Goal: Task Accomplishment & Management: Manage account settings

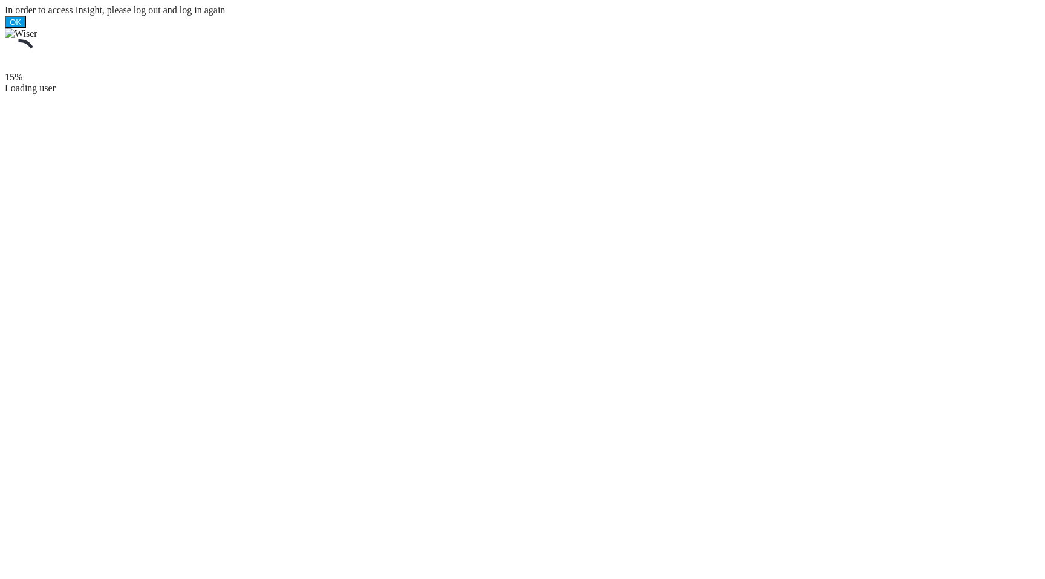
click at [246, 39] on div at bounding box center [523, 33] width 1036 height 11
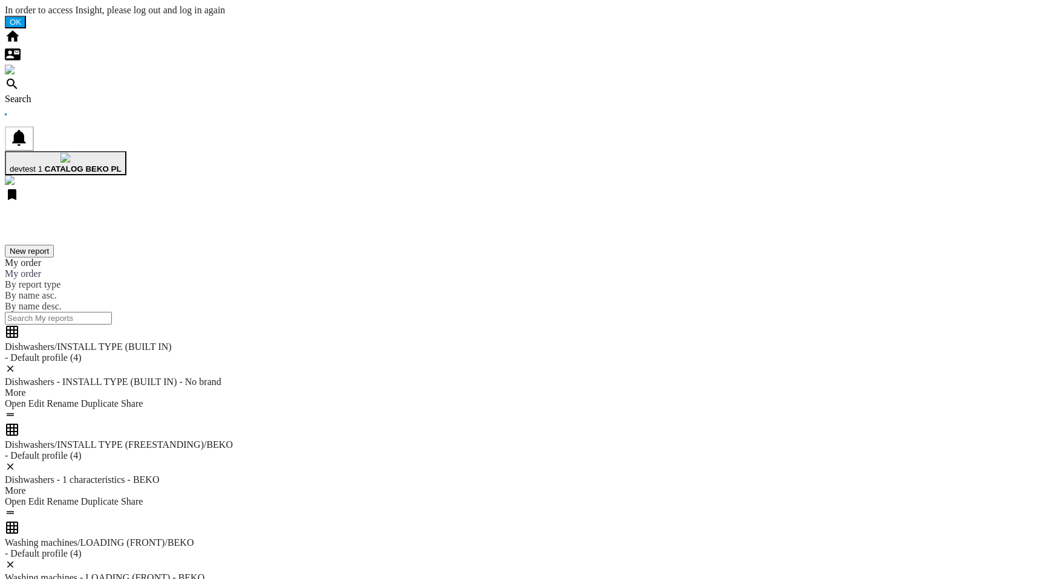
click at [122, 165] on b "CATALOG BEKO PL" at bounding box center [83, 169] width 77 height 9
click at [5, 5] on md-backdrop at bounding box center [5, 5] width 0 height 0
click at [42, 165] on span "devtest 1" at bounding box center [26, 169] width 33 height 9
